Goal: Transaction & Acquisition: Book appointment/travel/reservation

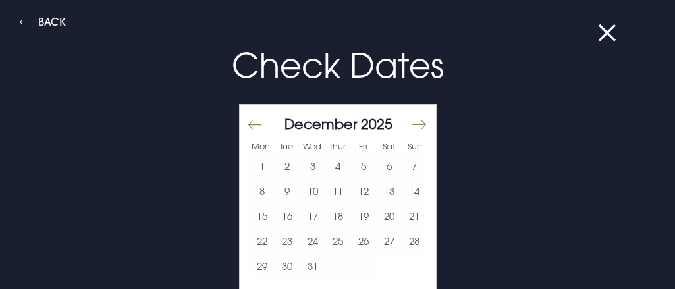
click at [262, 167] on button "1" at bounding box center [263, 166] width 26 height 25
click at [278, 168] on button "2" at bounding box center [288, 166] width 26 height 25
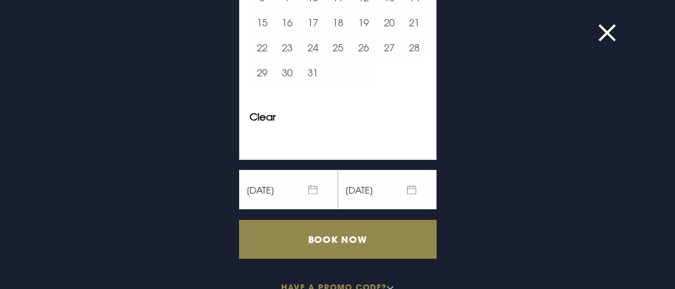
scroll to position [223, 0]
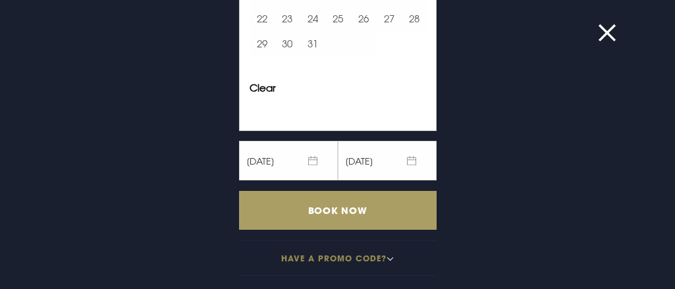
click at [387, 208] on input "Book Now" at bounding box center [338, 210] width 198 height 39
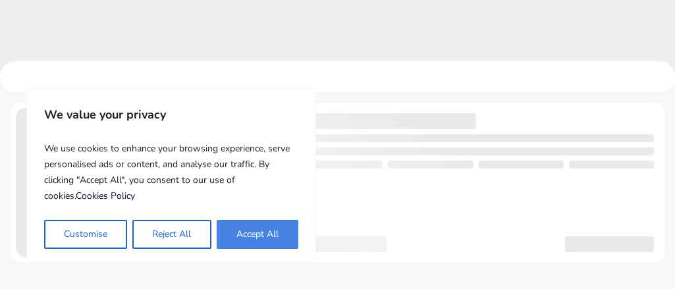
click at [278, 234] on button "Accept All" at bounding box center [258, 234] width 82 height 29
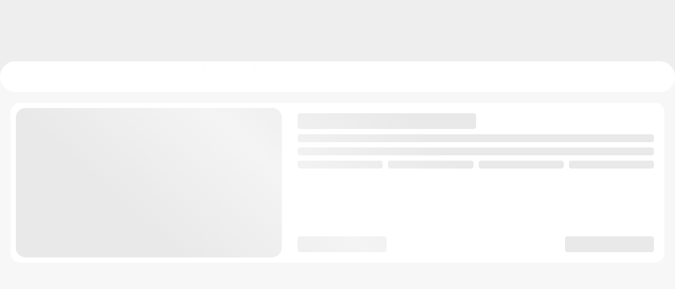
checkbox input "true"
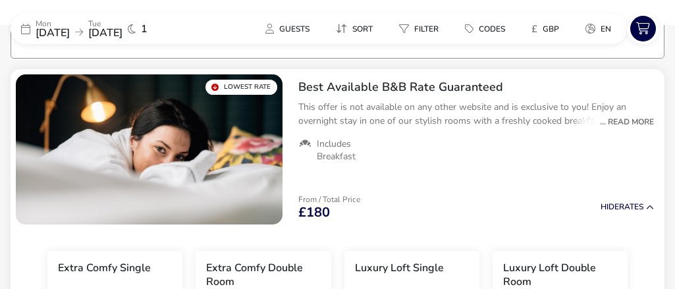
scroll to position [120, 0]
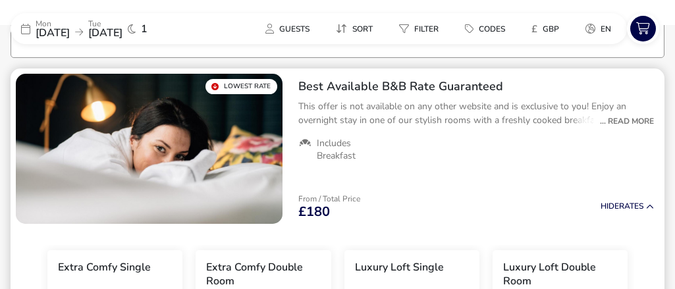
click at [642, 120] on div "... Read More" at bounding box center [624, 121] width 61 height 12
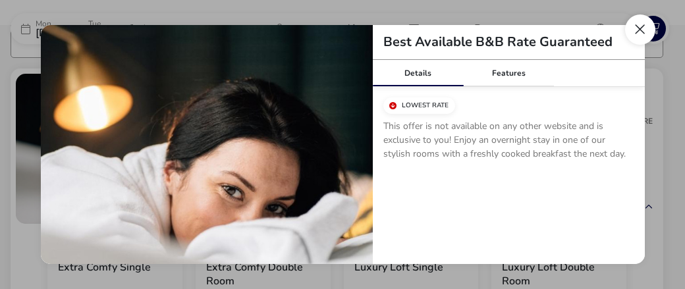
click at [633, 23] on button "Close modal" at bounding box center [640, 29] width 30 height 30
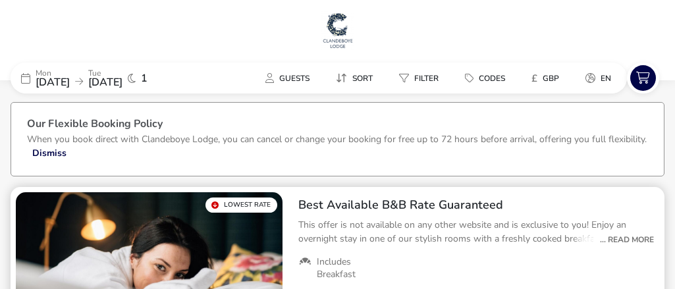
scroll to position [0, 0]
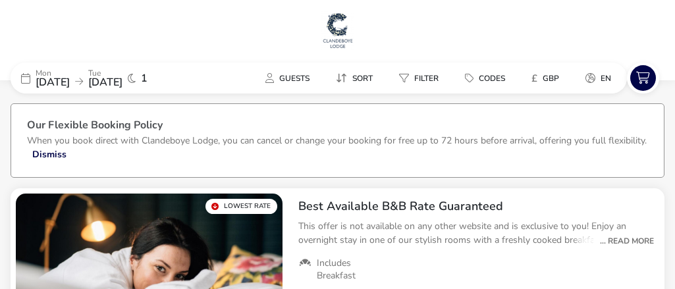
click at [331, 30] on img at bounding box center [338, 31] width 33 height 40
